Goal: Navigation & Orientation: Find specific page/section

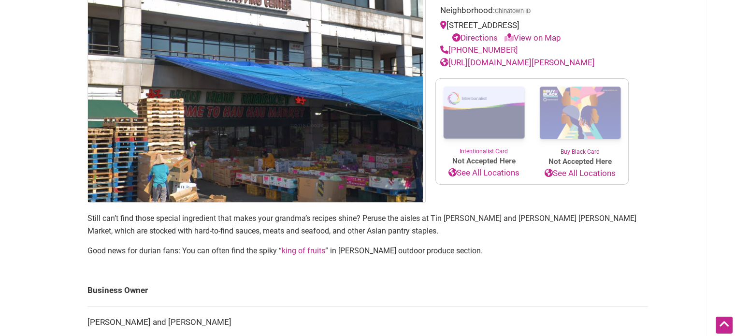
scroll to position [137, 0]
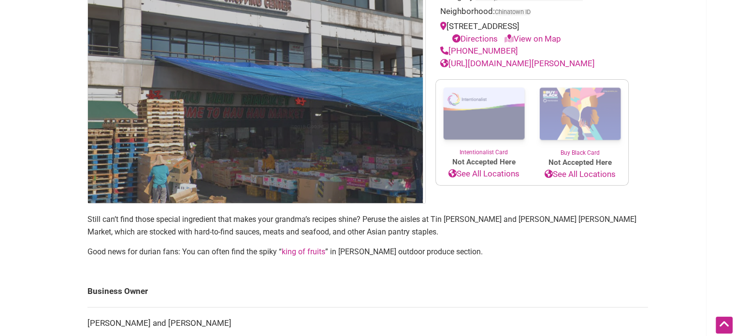
scroll to position [137, 0]
